Goal: Information Seeking & Learning: Check status

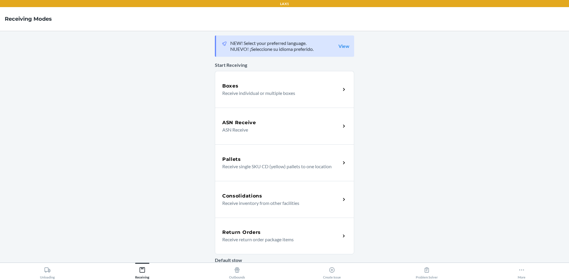
scroll to position [132, 0]
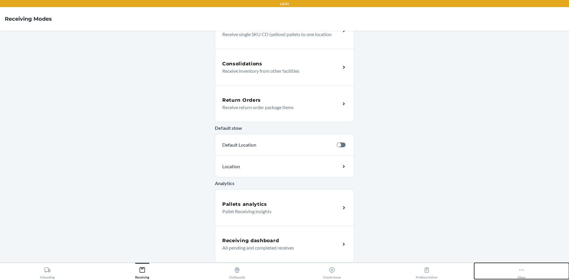
click at [379, 187] on button "More" at bounding box center [521, 271] width 95 height 16
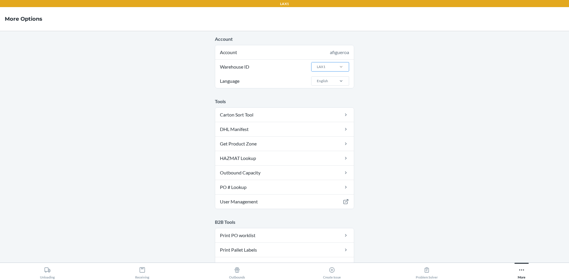
click at [333, 69] on div at bounding box center [340, 67] width 15 height 6
click at [317, 69] on input "Warehouse ID LAX1" at bounding box center [316, 66] width 1 height 5
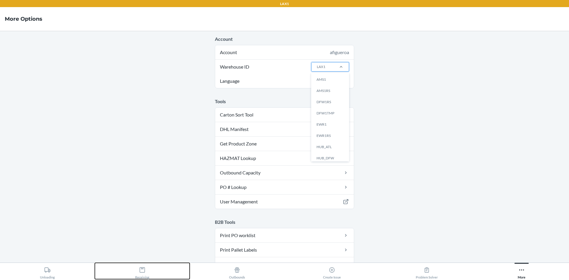
click at [146, 187] on div "Receiving" at bounding box center [142, 272] width 14 height 15
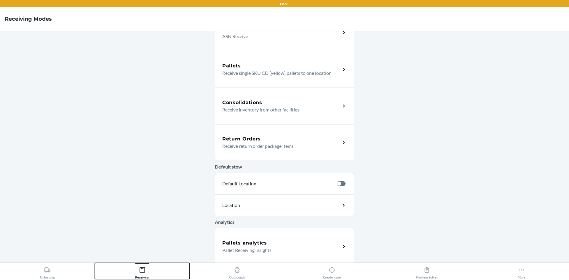
scroll to position [132, 0]
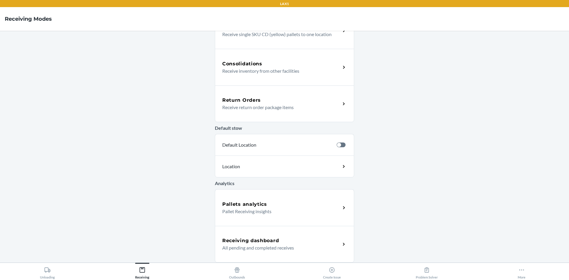
click at [290, 187] on div "Pallets analytics Pallet Receiving insights" at bounding box center [284, 208] width 139 height 37
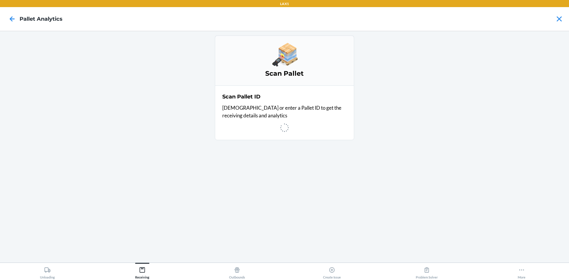
click at [320, 185] on div "Scan Pallet Scan Pallet ID Scan or enter a Pallet ID to get the receiving detai…" at bounding box center [284, 147] width 139 height 223
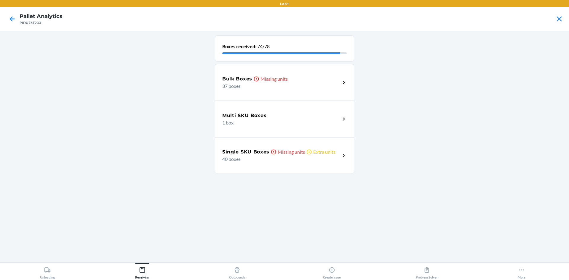
click at [334, 152] on p "Extra units" at bounding box center [324, 152] width 22 height 7
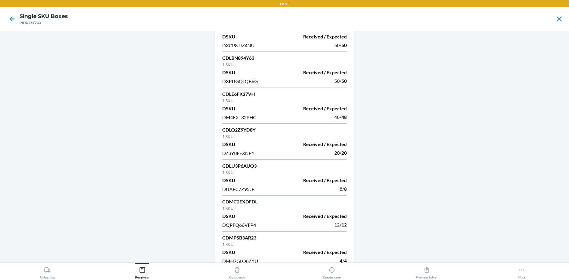
scroll to position [607, 0]
click at [18, 20] on div at bounding box center [12, 19] width 15 height 15
click at [15, 18] on icon at bounding box center [12, 19] width 10 height 10
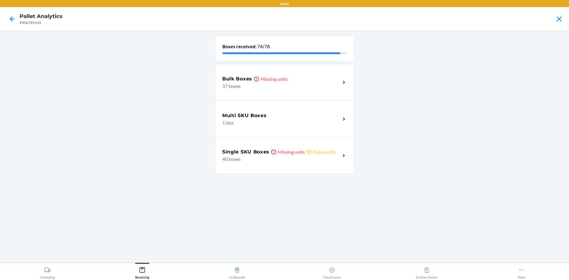
click at [323, 72] on div "Bulk Boxes Missing units 37 boxes" at bounding box center [284, 82] width 139 height 37
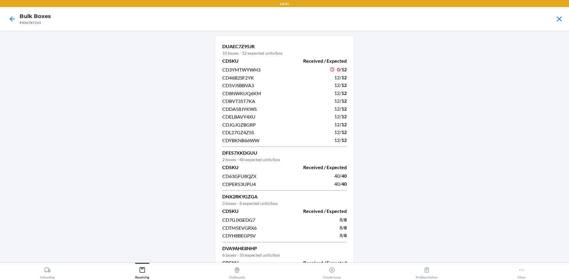
click at [9, 12] on div at bounding box center [12, 19] width 15 height 15
click at [12, 22] on icon at bounding box center [12, 19] width 10 height 10
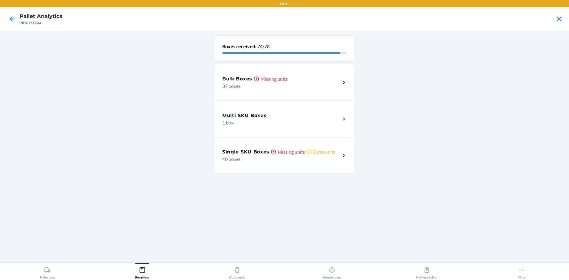
click at [291, 144] on div "Single SKU Boxes Missing units Extra units 40 boxes" at bounding box center [284, 155] width 139 height 37
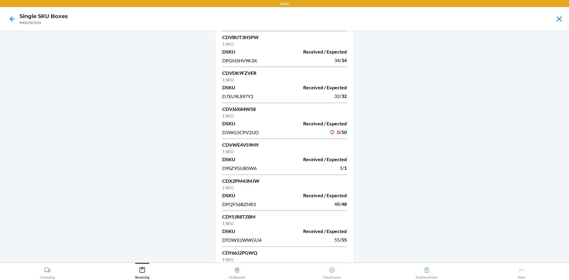
scroll to position [1110, 0]
